Goal: Check status: Check status

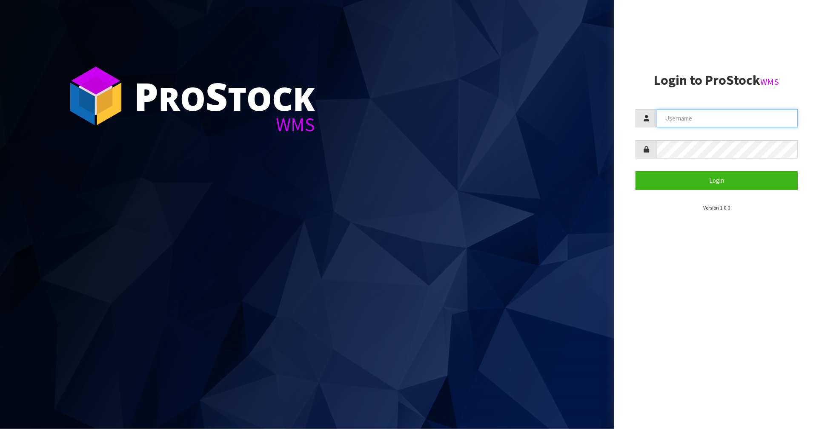
type input "[PERSON_NAME][EMAIL_ADDRESS][PERSON_NAME][DOMAIN_NAME]"
click at [735, 189] on section "Login to ProStock WMS [PERSON_NAME][EMAIL_ADDRESS][PERSON_NAME][DOMAIN_NAME] Lo…" at bounding box center [717, 142] width 162 height 139
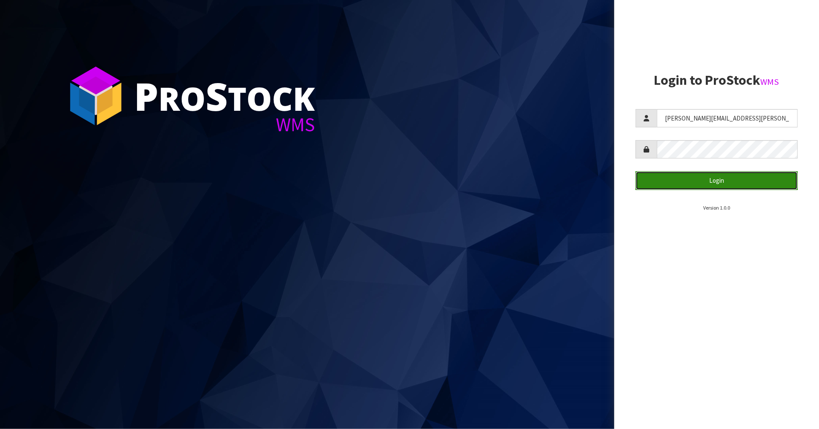
click at [722, 185] on button "Login" at bounding box center [717, 180] width 162 height 18
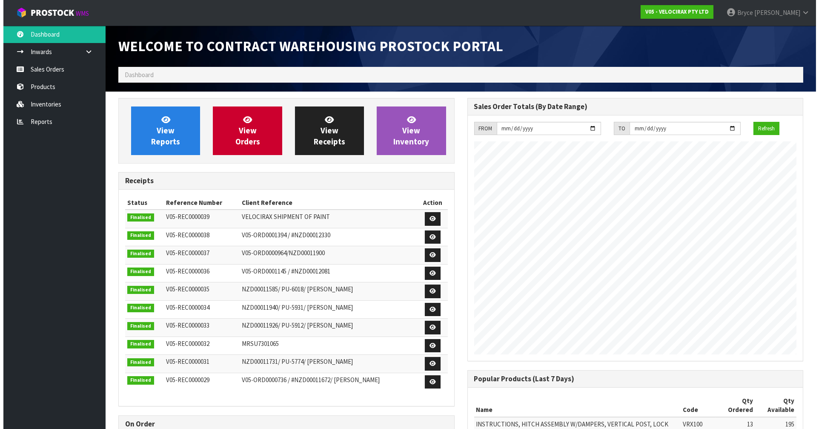
scroll to position [488, 349]
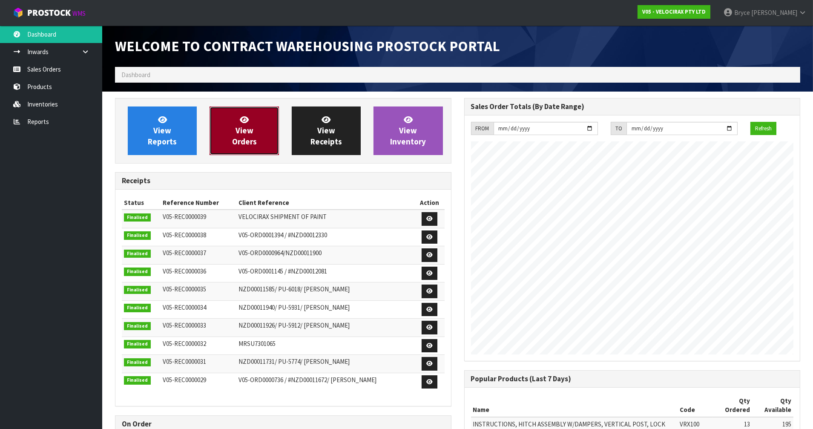
click at [239, 140] on span "View Orders" at bounding box center [244, 131] width 25 height 32
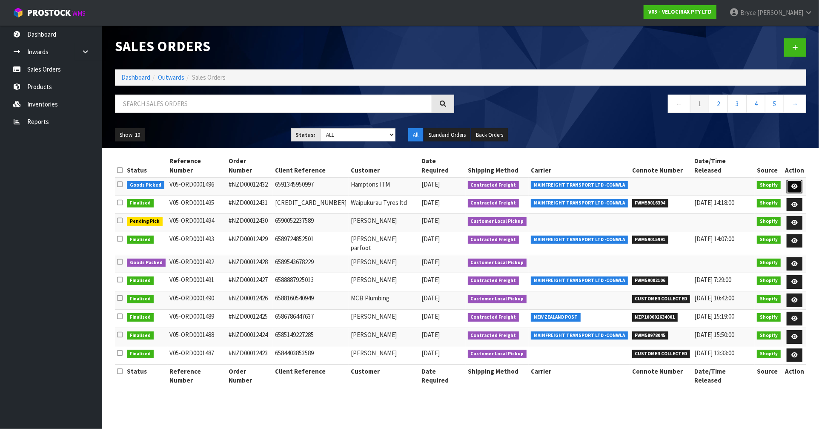
click at [795, 183] on icon at bounding box center [794, 186] width 6 height 6
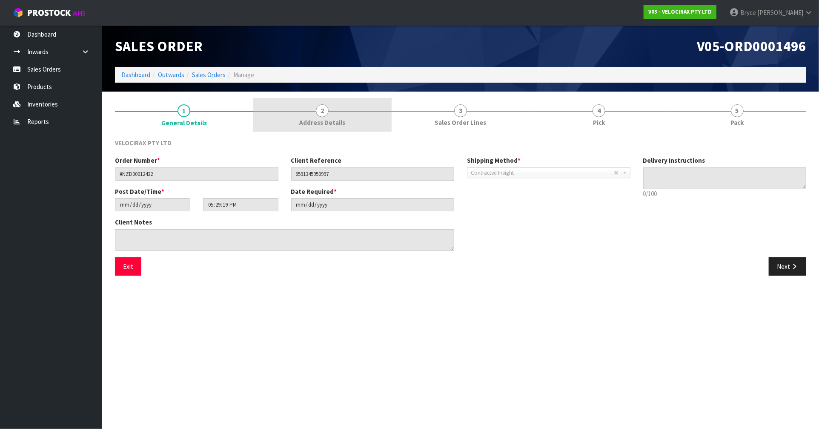
click at [334, 117] on link "2 Address Details" at bounding box center [322, 115] width 138 height 34
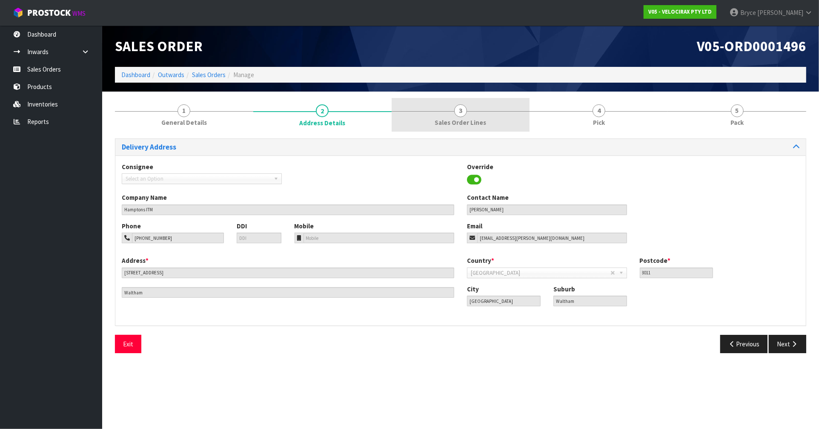
click at [461, 115] on span "3" at bounding box center [460, 110] width 13 height 13
